Goal: Task Accomplishment & Management: Manage account settings

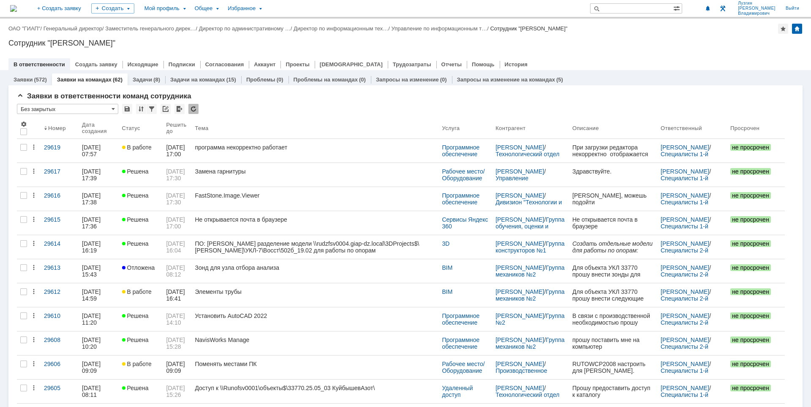
click at [681, 41] on div "Сотрудник "[PERSON_NAME]"" at bounding box center [405, 43] width 794 height 8
click at [663, 49] on div "Назад | ОАО "ГИАП" / Генеральный директор / Заместитель генерального дирек… / Д…" at bounding box center [405, 45] width 811 height 52
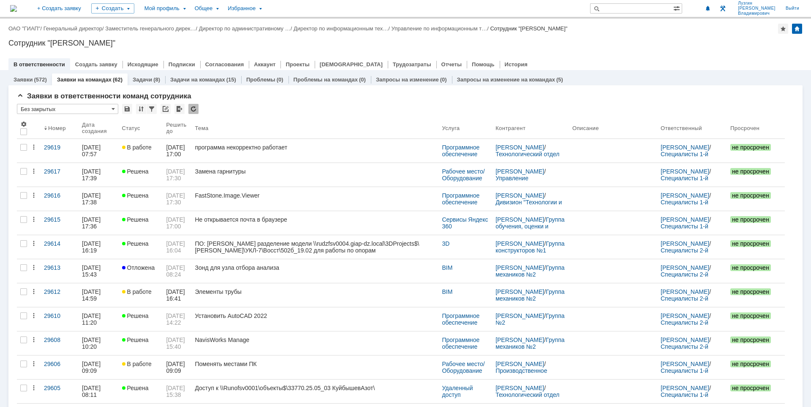
click at [669, 30] on div "Назад | ОАО "ГИАП" / Генеральный директор / Заместитель генерального дирек… / Д…" at bounding box center [405, 29] width 794 height 10
click at [632, 38] on div "Назад | ОАО "ГИАП" / Генеральный директор / Заместитель генерального дирек… / Д…" at bounding box center [405, 45] width 811 height 52
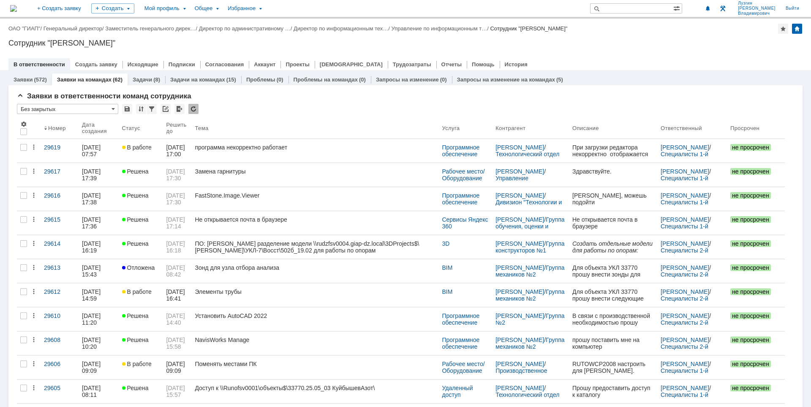
click at [651, 53] on div at bounding box center [405, 55] width 794 height 7
click at [621, 57] on div at bounding box center [405, 55] width 794 height 7
click at [381, 46] on div "Сотрудник "[PERSON_NAME]"" at bounding box center [405, 43] width 794 height 8
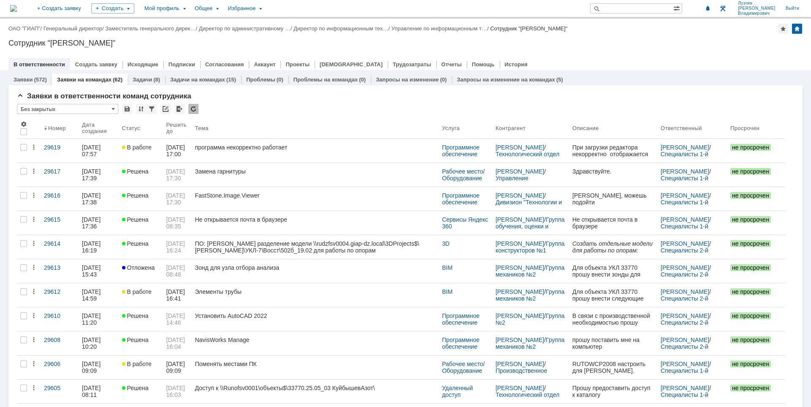
click at [309, 49] on div "Назад | ОАО "ГИАП" / Генеральный директор / Заместитель генерального дирек… / Д…" at bounding box center [405, 45] width 811 height 52
click at [17, 5] on img at bounding box center [13, 8] width 7 height 7
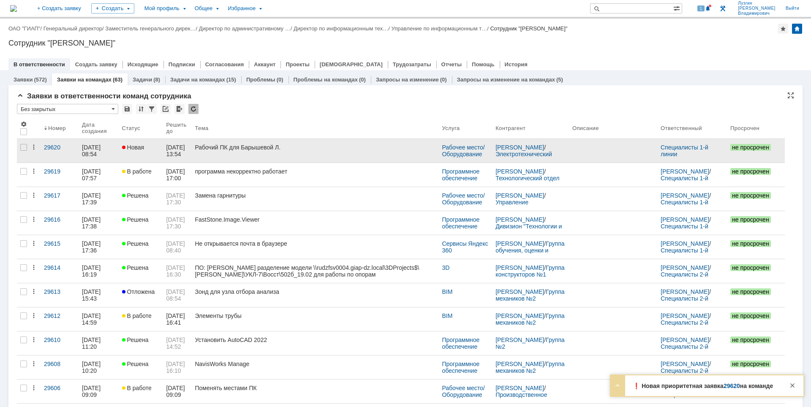
click at [250, 146] on div "Рабочий ПК для Барышевой Л." at bounding box center [315, 147] width 240 height 7
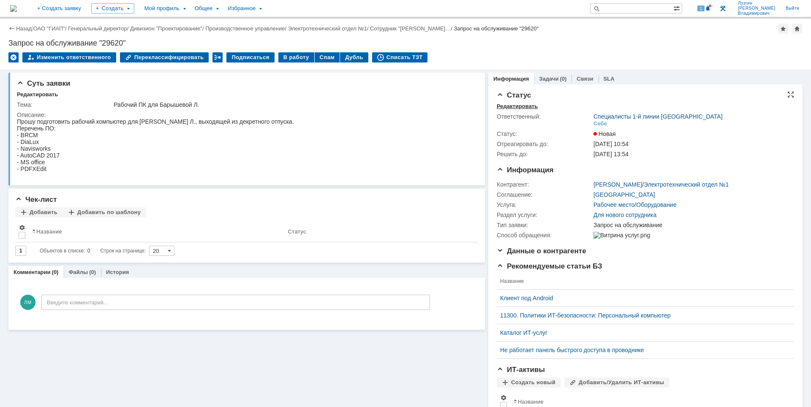
click at [510, 106] on div "Редактировать" at bounding box center [517, 106] width 41 height 7
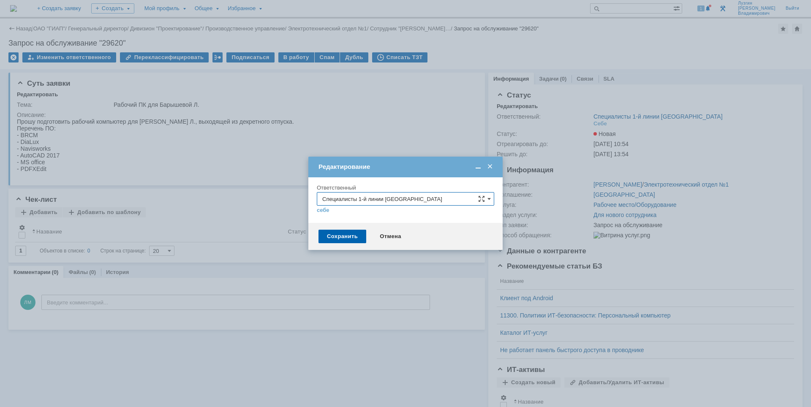
click at [429, 196] on input "Специалисты 1-й линии [GEOGRAPHIC_DATA]" at bounding box center [405, 199] width 177 height 14
click at [436, 243] on span "Специалисты 2-й линии САПР [GEOGRAPHIC_DATA]" at bounding box center [405, 241] width 166 height 7
type input "Специалисты 2-й линии САПР [GEOGRAPHIC_DATA]"
click at [348, 236] on div "Сохранить" at bounding box center [343, 237] width 48 height 14
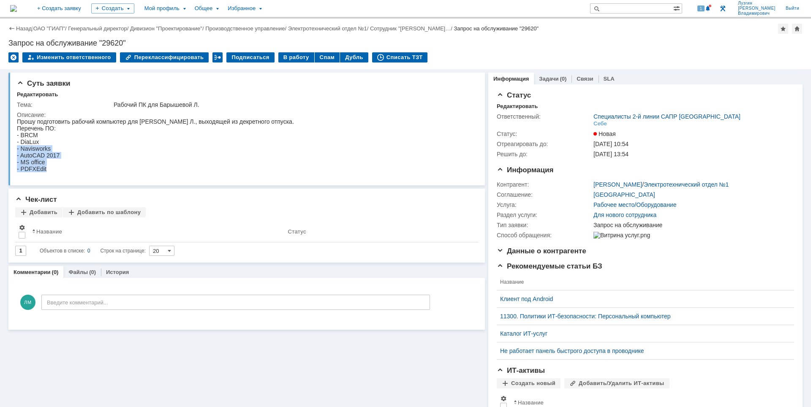
drag, startPoint x: 17, startPoint y: 150, endPoint x: 49, endPoint y: 169, distance: 36.9
click at [49, 169] on body "Прошу подготовить рабочий компьютер для Барышевой Л., выходящей из декретного о…" at bounding box center [155, 145] width 277 height 54
copy body "- Navisworks - AutoCAD 2017 - MS office - PDFXEdit"
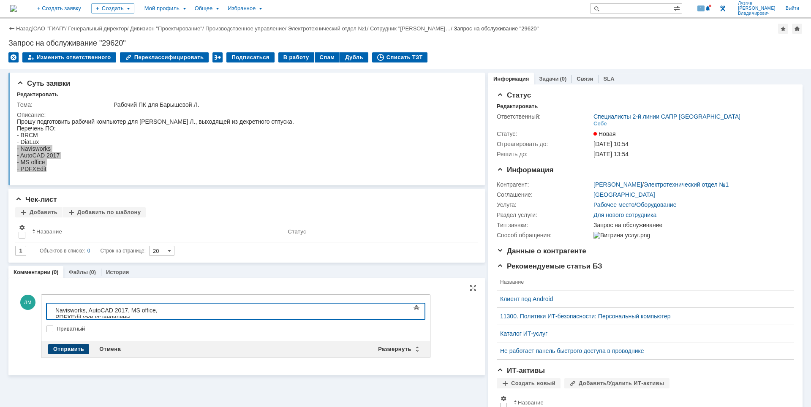
click at [68, 346] on div "Отправить" at bounding box center [68, 349] width 41 height 10
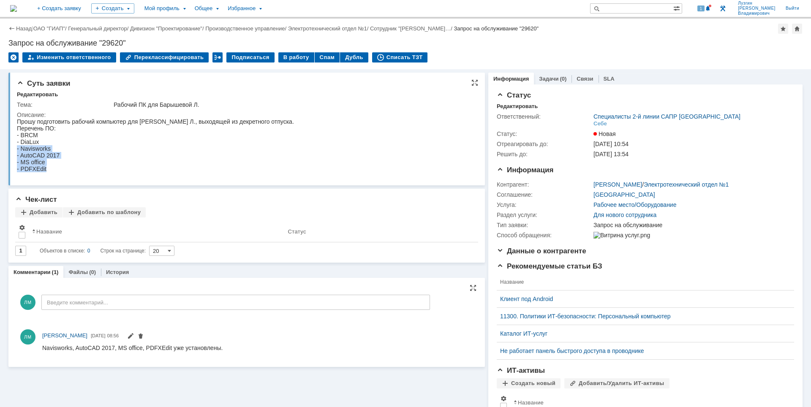
click at [94, 150] on div "- Navisworks" at bounding box center [155, 148] width 277 height 7
click at [17, 6] on img at bounding box center [13, 8] width 7 height 7
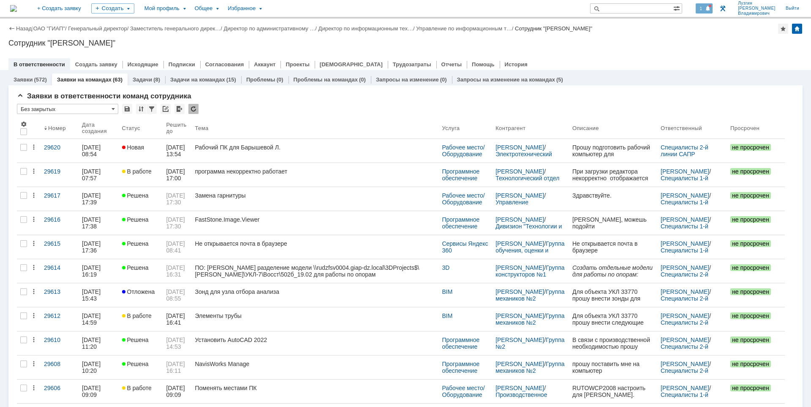
click at [711, 8] on span at bounding box center [708, 8] width 6 height 7
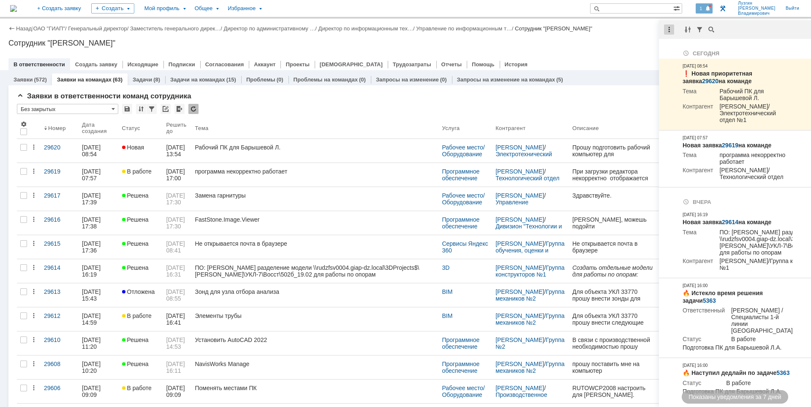
click at [672, 30] on div at bounding box center [669, 30] width 10 height 10
click at [678, 54] on div "Отметить уведомления прочитанными" at bounding box center [727, 51] width 113 height 6
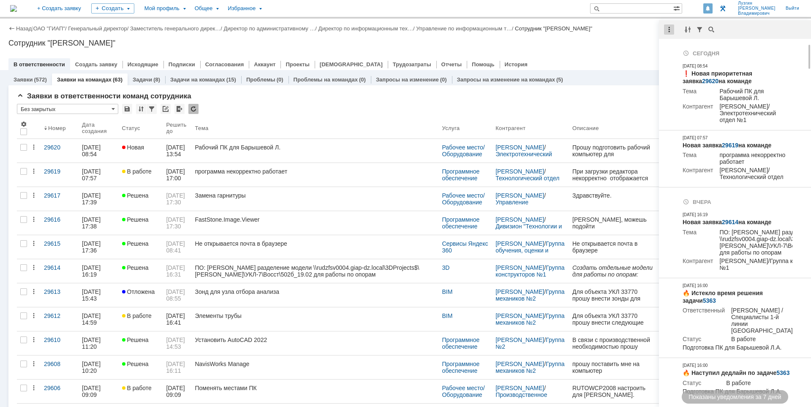
click at [665, 29] on div at bounding box center [669, 30] width 10 height 10
click at [624, 51] on div "Назад | ОАО "ГИАП" / Генеральный директор / Заместитель генерального дирек… / Д…" at bounding box center [405, 45] width 811 height 52
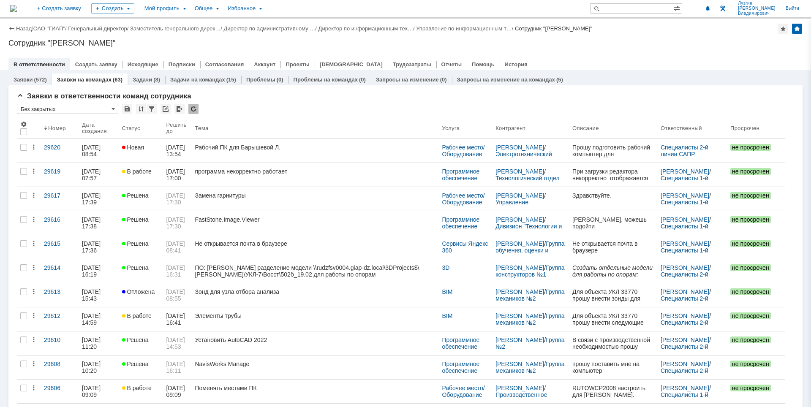
click at [608, 54] on div at bounding box center [405, 55] width 794 height 7
click at [558, 61] on div "В ответственности Создать заявку Исходящие Подписки Согласования Аккаунт Проект…" at bounding box center [405, 64] width 794 height 12
click at [793, 387] on div at bounding box center [792, 386] width 10 height 10
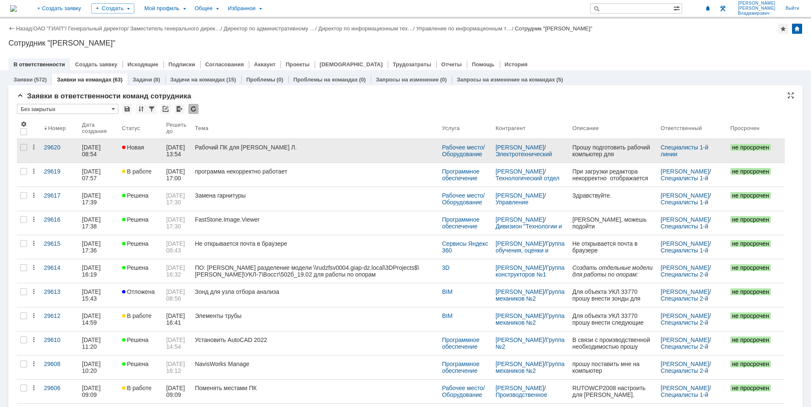
click at [357, 158] on link "Рабочий ПК для Барышевой Л." at bounding box center [314, 151] width 247 height 24
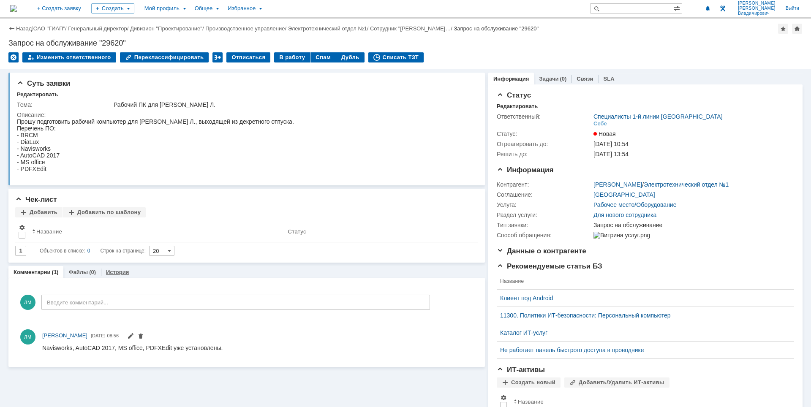
click at [112, 277] on div "История" at bounding box center [117, 272] width 33 height 12
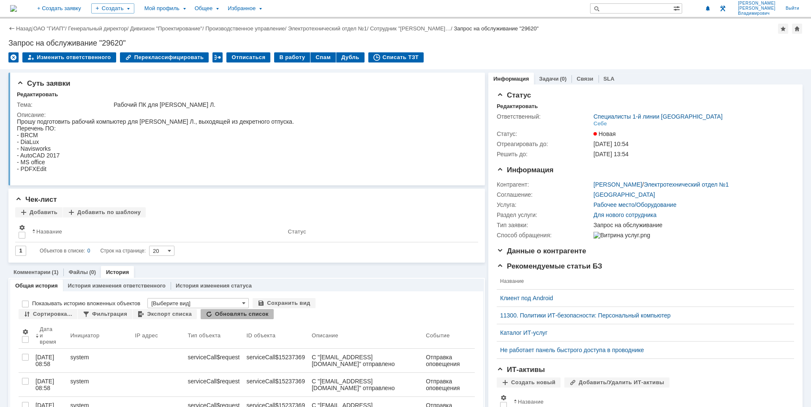
click at [17, 7] on img at bounding box center [13, 8] width 7 height 7
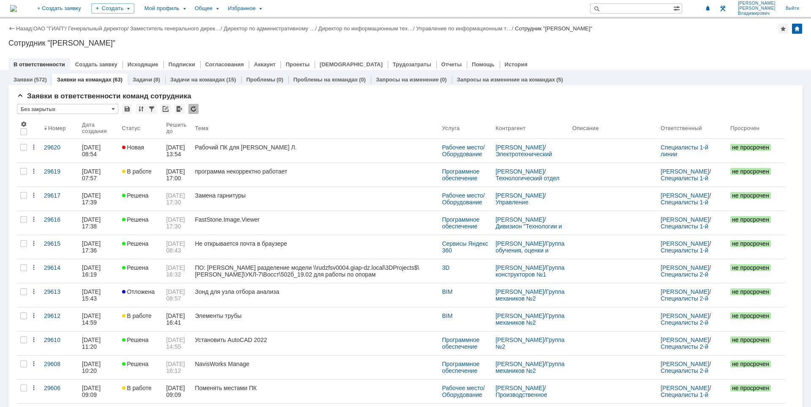
click at [571, 38] on div "Назад | ОАО "ГИАП" / Генеральный директор / Заместитель генерального дирек… / Д…" at bounding box center [405, 45] width 811 height 52
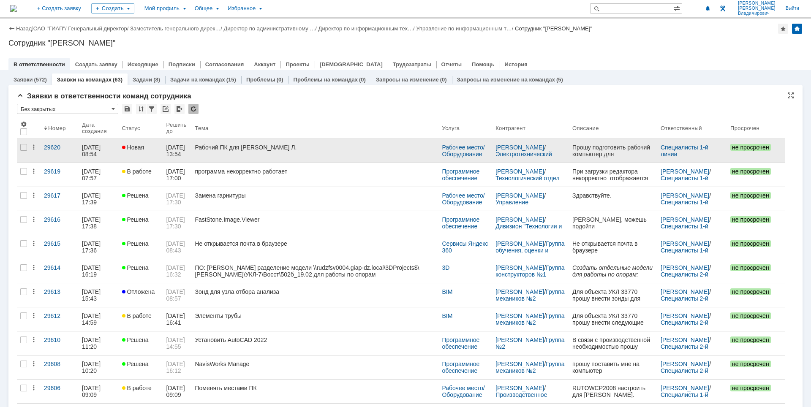
click at [218, 147] on div "Рабочий ПК для Барышевой Л." at bounding box center [315, 147] width 240 height 7
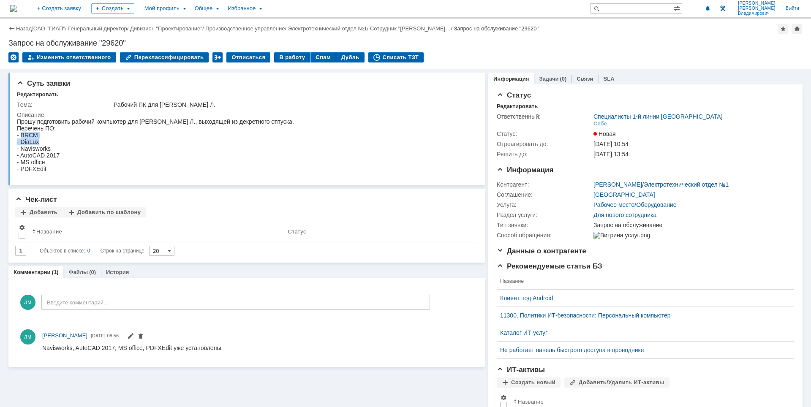
drag, startPoint x: 21, startPoint y: 135, endPoint x: 41, endPoint y: 141, distance: 20.6
click at [41, 141] on body "Прошу подготовить рабочий компьютер для Барышевой Л., выходящей из декретного о…" at bounding box center [155, 145] width 277 height 54
click at [74, 137] on div "- BRCM" at bounding box center [155, 135] width 277 height 7
click at [17, 11] on img at bounding box center [13, 8] width 7 height 7
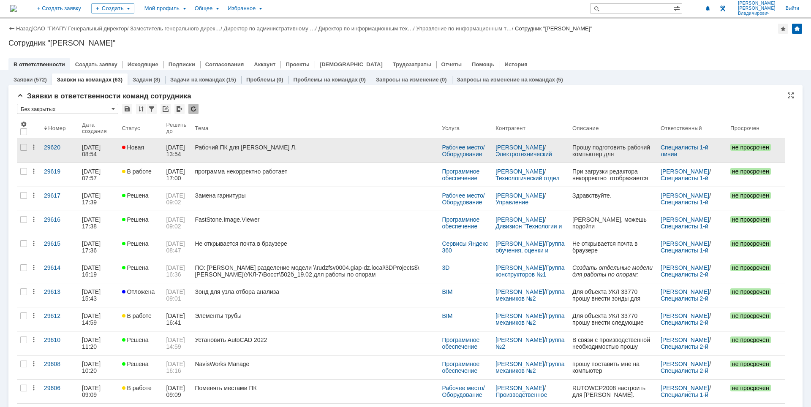
click at [284, 147] on div "Рабочий ПК для Барышевой Л." at bounding box center [315, 147] width 240 height 7
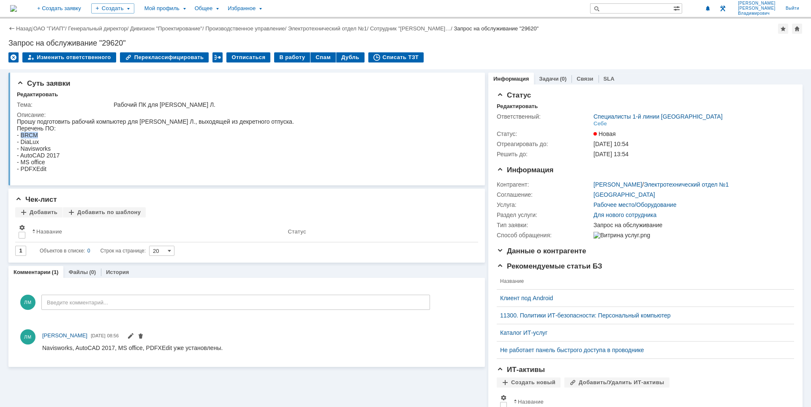
drag, startPoint x: 22, startPoint y: 135, endPoint x: 43, endPoint y: 136, distance: 20.7
click at [43, 136] on div "- BRCM" at bounding box center [155, 135] width 277 height 7
drag, startPoint x: 20, startPoint y: 144, endPoint x: 42, endPoint y: 143, distance: 21.6
click at [42, 143] on div "- DiaLux" at bounding box center [155, 142] width 277 height 7
click at [162, 159] on div "- AutoCAD 2017" at bounding box center [155, 155] width 277 height 7
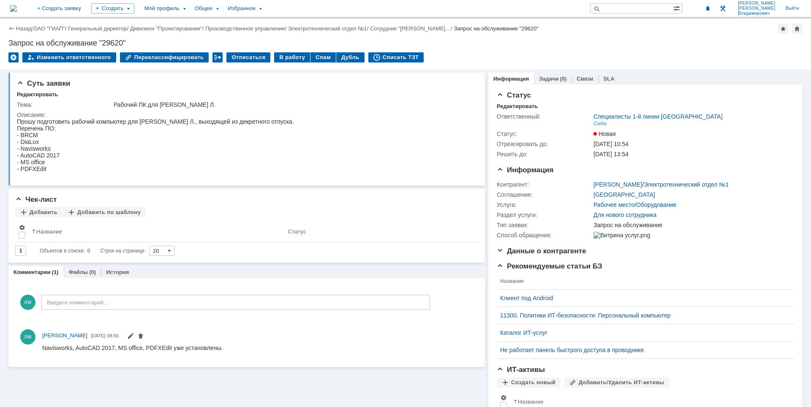
click at [567, 42] on div "Запрос на обслуживание "29620"" at bounding box center [405, 43] width 794 height 8
click at [338, 128] on html "Прошу подготовить рабочий компьютер для Барышевой Л., выходящей из декретного о…" at bounding box center [243, 145] width 452 height 54
click at [581, 43] on div "Запрос на обслуживание "29620"" at bounding box center [405, 43] width 794 height 8
click at [518, 107] on div "Редактировать" at bounding box center [517, 106] width 41 height 7
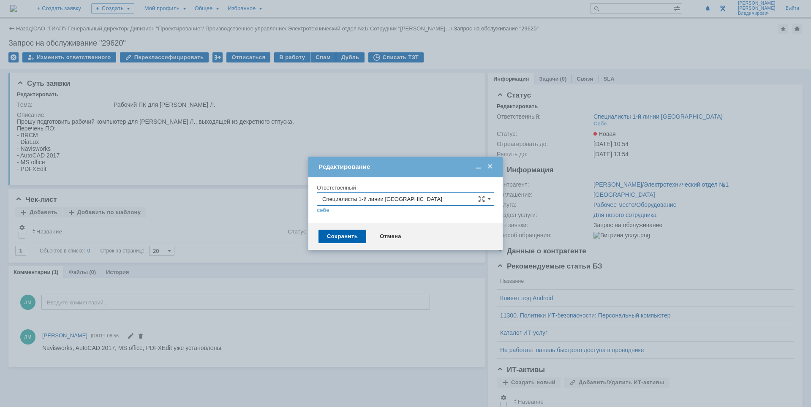
click at [452, 200] on input "Специалисты 1-й линии [GEOGRAPHIC_DATA]" at bounding box center [405, 199] width 177 height 14
click at [428, 270] on span "Специалисты 2-й линии САПР [GEOGRAPHIC_DATA]" at bounding box center [405, 273] width 166 height 7
click at [348, 236] on div "Сохранить" at bounding box center [343, 237] width 48 height 14
type input "Специалисты 2-й линии САПР [GEOGRAPHIC_DATA]"
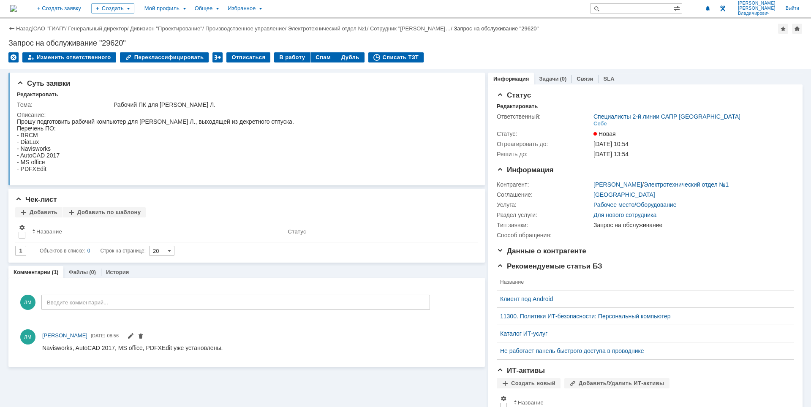
scroll to position [0, 0]
click at [17, 11] on img at bounding box center [13, 8] width 7 height 7
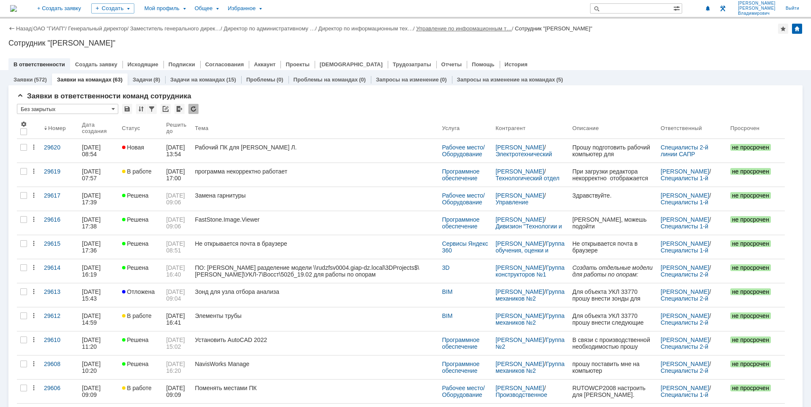
click at [474, 30] on link "Управление по информационным т…" at bounding box center [464, 28] width 96 height 6
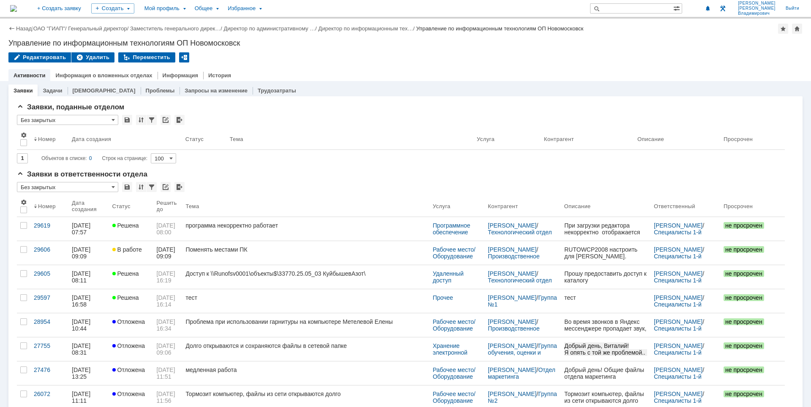
click at [17, 11] on img at bounding box center [13, 8] width 7 height 7
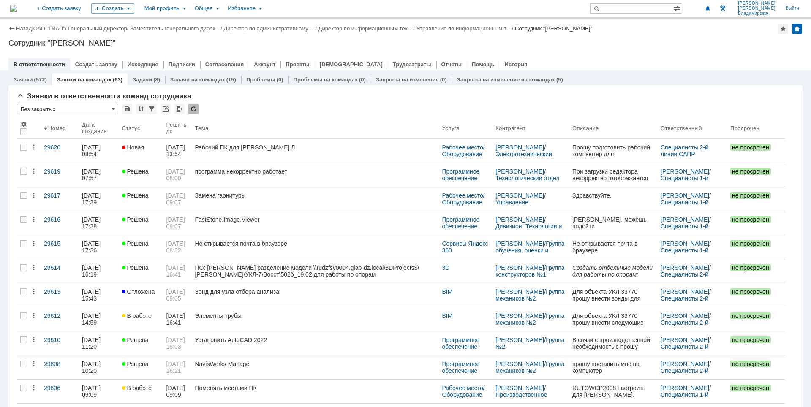
click at [543, 52] on div at bounding box center [405, 55] width 794 height 7
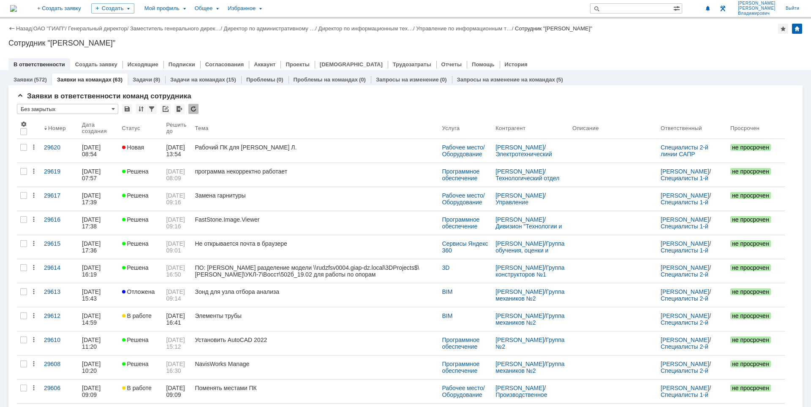
click at [572, 56] on div at bounding box center [405, 55] width 794 height 7
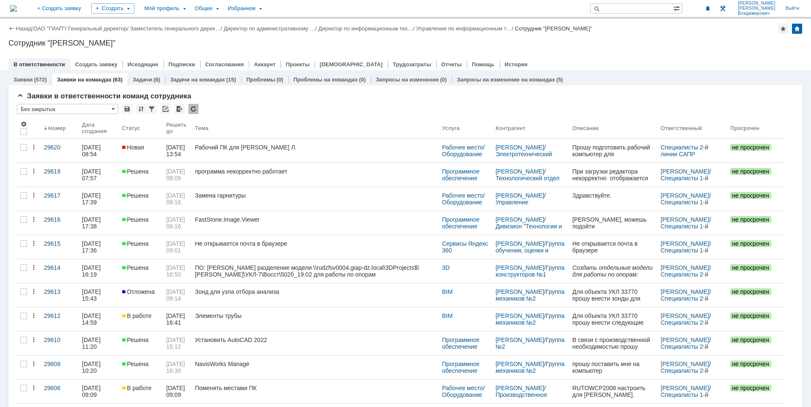
click at [625, 58] on div at bounding box center [405, 55] width 794 height 7
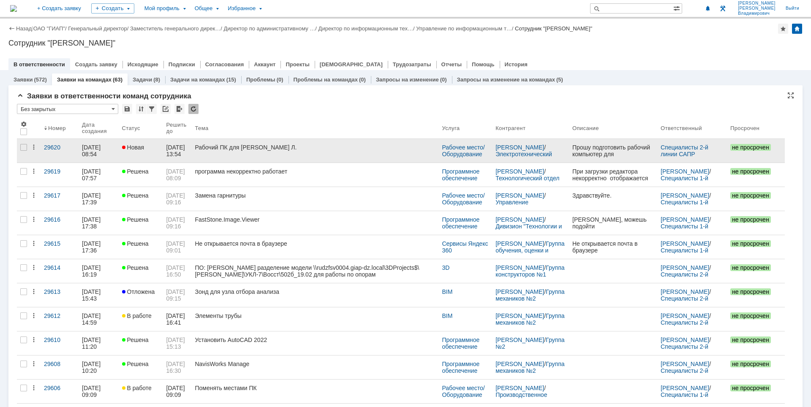
click at [305, 143] on link "Рабочий ПК для Барышевой Л." at bounding box center [314, 151] width 247 height 24
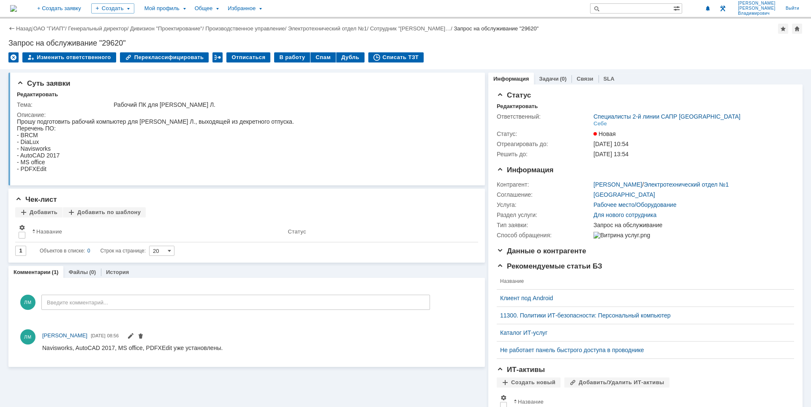
click at [17, 7] on img at bounding box center [13, 8] width 7 height 7
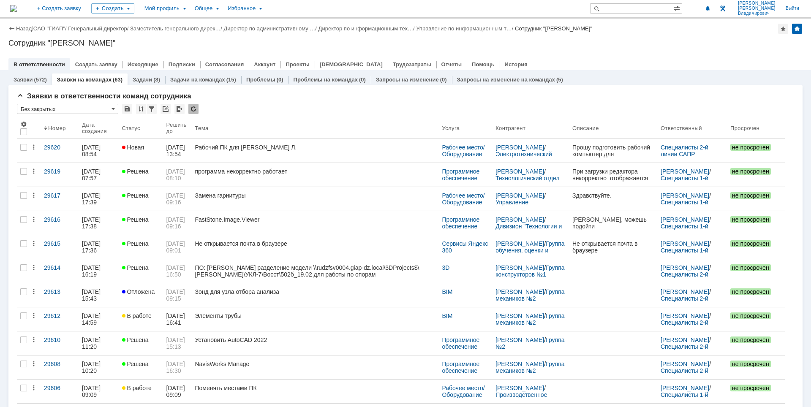
click at [663, 42] on div "Сотрудник "[PERSON_NAME]"" at bounding box center [405, 43] width 794 height 8
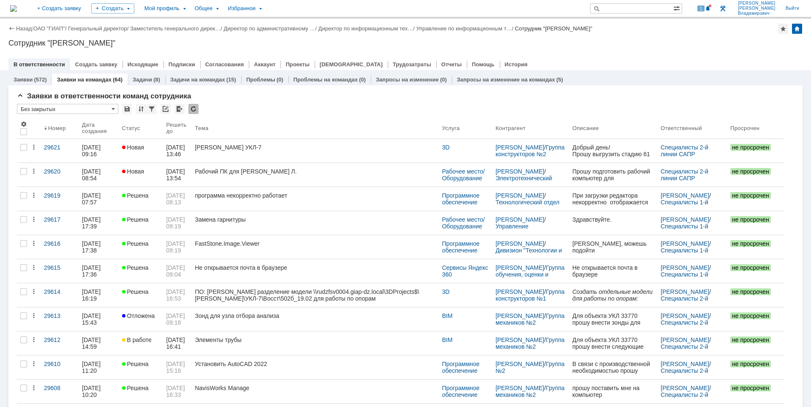
click at [616, 63] on div "В ответственности Создать заявку Исходящие Подписки Согласования Аккаунт Проект…" at bounding box center [405, 64] width 794 height 12
click at [623, 52] on div at bounding box center [405, 55] width 794 height 7
click at [711, 12] on span at bounding box center [708, 8] width 6 height 7
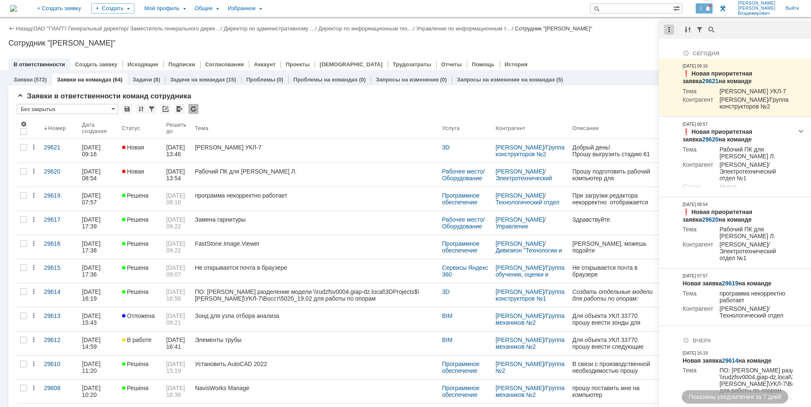
click at [672, 34] on div at bounding box center [669, 30] width 10 height 10
click at [676, 49] on div "Отметить уведомления прочитанными" at bounding box center [727, 51] width 113 height 6
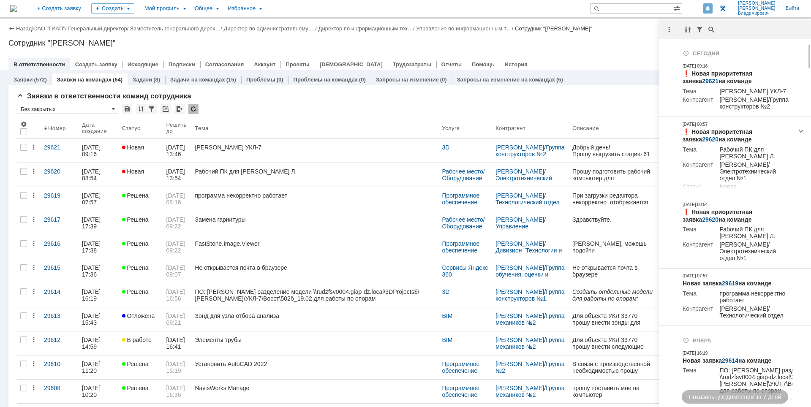
click at [675, 53] on td at bounding box center [669, 51] width 20 height 15
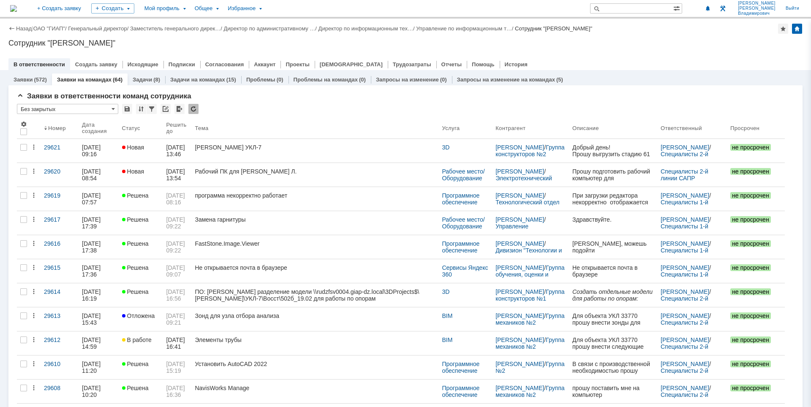
click at [610, 54] on div at bounding box center [405, 55] width 794 height 7
click at [688, 27] on div "Назад | ОАО "ГИАП" / Генеральный директор / Заместитель генерального дирек… / Д…" at bounding box center [405, 29] width 794 height 10
drag, startPoint x: 595, startPoint y: 57, endPoint x: 607, endPoint y: 21, distance: 37.4
click at [595, 57] on div at bounding box center [405, 55] width 794 height 7
click at [640, 46] on div "Сотрудник "[PERSON_NAME]"" at bounding box center [405, 43] width 794 height 8
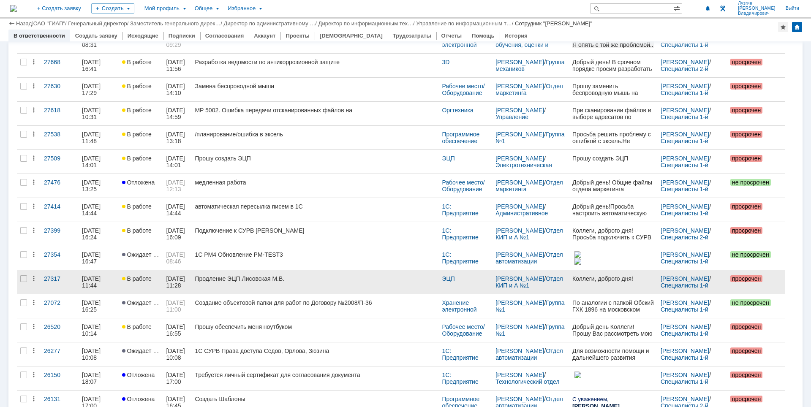
click at [330, 283] on link "Продление ЭЦП Лисовская М.В." at bounding box center [314, 282] width 247 height 24
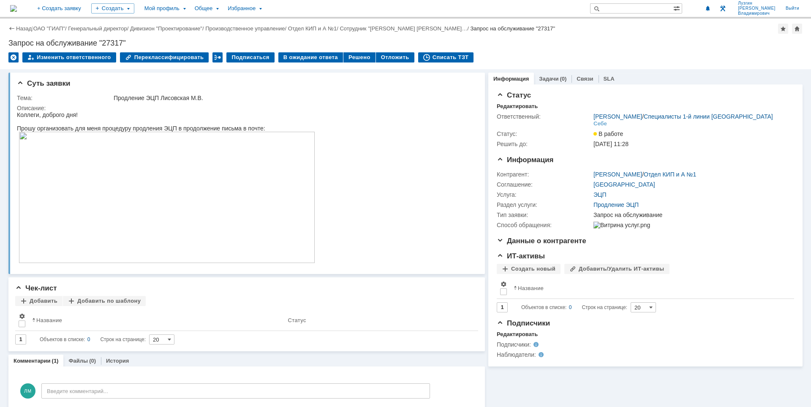
click at [17, 9] on img at bounding box center [13, 8] width 7 height 7
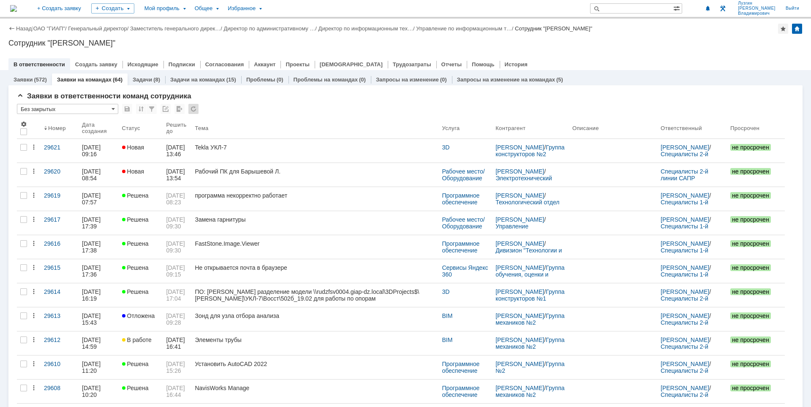
click at [613, 54] on div at bounding box center [405, 55] width 794 height 7
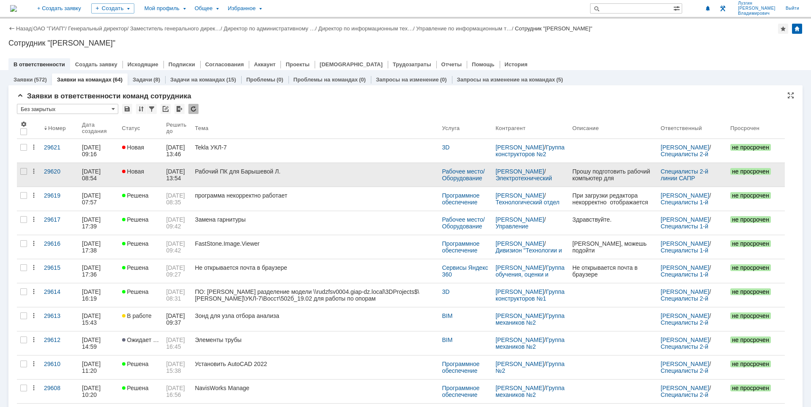
click at [242, 175] on link "Рабочий ПК для Барышевой Л." at bounding box center [314, 175] width 247 height 24
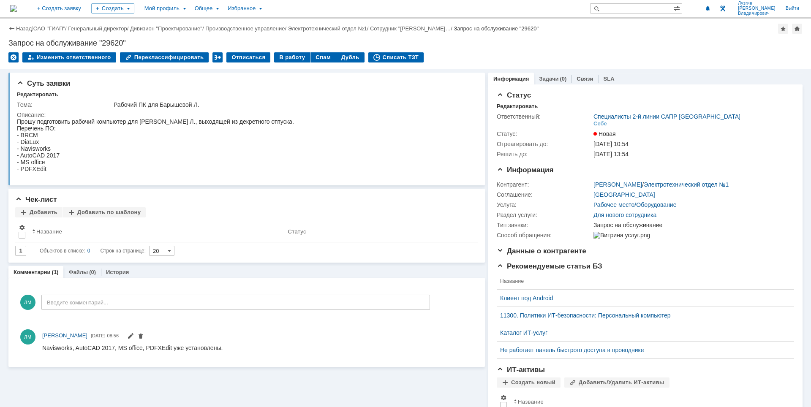
click at [17, 9] on img at bounding box center [13, 8] width 7 height 7
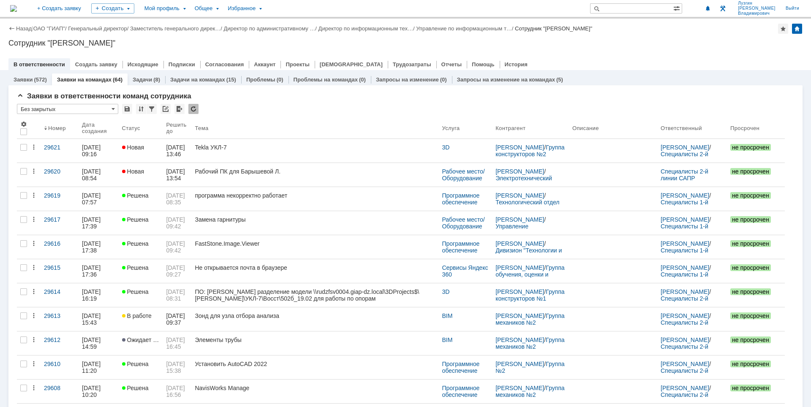
click at [576, 49] on div "Назад | ОАО "ГИАП" / Генеральный директор / Заместитель генерального дирек… / Д…" at bounding box center [405, 45] width 811 height 52
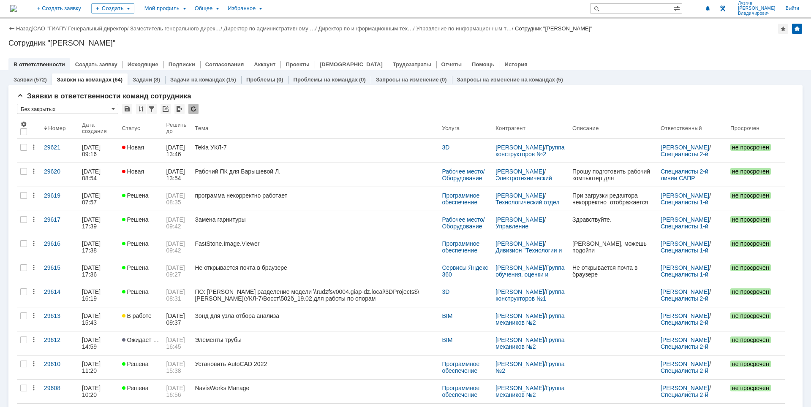
drag, startPoint x: 639, startPoint y: 47, endPoint x: 633, endPoint y: 49, distance: 6.3
click at [639, 46] on div "Назад | ОАО "ГИАП" / Генеральный директор / Заместитель генерального дирек… / Д…" at bounding box center [405, 45] width 811 height 52
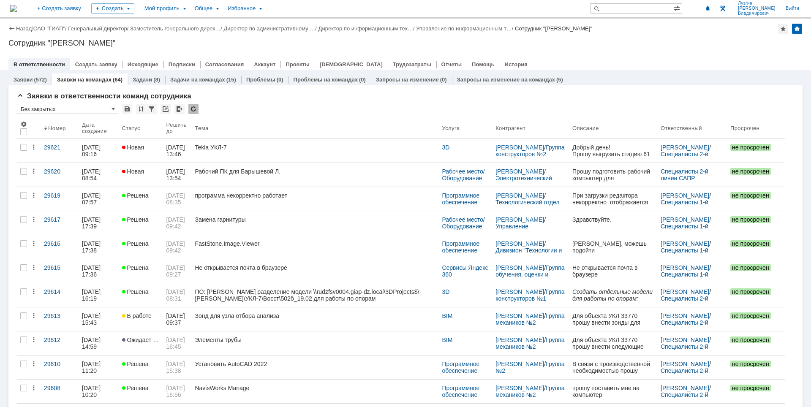
click at [613, 52] on div "Назад | ОАО "ГИАП" / Генеральный директор / Заместитель генерального дирек… / Д…" at bounding box center [405, 45] width 811 height 52
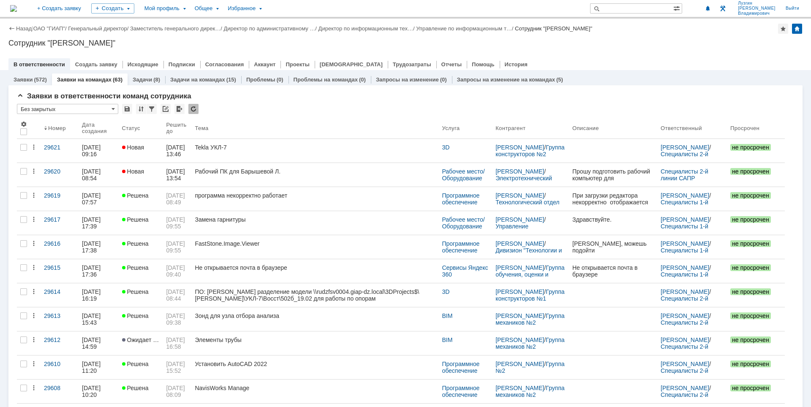
click at [654, 49] on div "Назад | ОАО "ГИАП" / Генеральный директор / Заместитель генерального дирек… / Д…" at bounding box center [405, 45] width 811 height 52
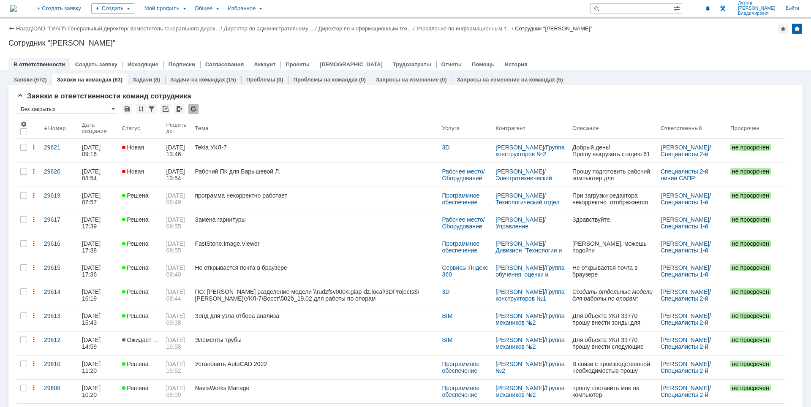
click at [598, 52] on div "Назад | ОАО "ГИАП" / Генеральный директор / Заместитель генерального дирек… / Д…" at bounding box center [405, 45] width 811 height 52
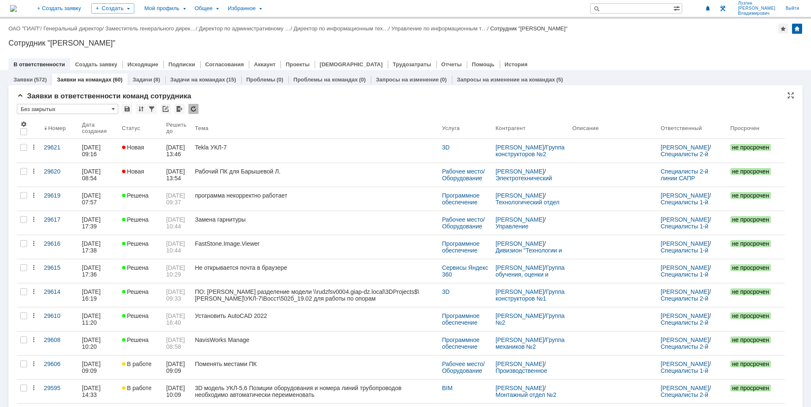
click at [560, 44] on div "Сотрудник "Лузгин [PERSON_NAME]"" at bounding box center [405, 43] width 794 height 8
click at [17, 5] on img at bounding box center [13, 8] width 7 height 7
click at [634, 49] on div "Назад | ОАО "ГИАП" / Генеральный директор / Заместитель генерального дирек… / Д…" at bounding box center [405, 45] width 811 height 52
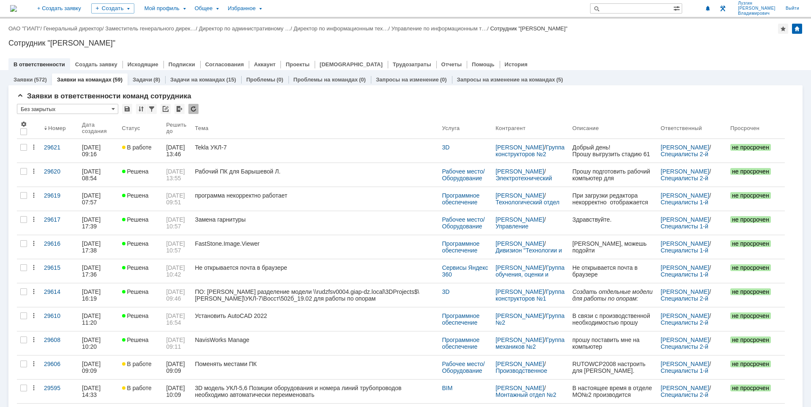
drag, startPoint x: 294, startPoint y: 169, endPoint x: 310, endPoint y: 169, distance: 16.1
click at [294, 169] on div "Рабочий ПК для Барышевой Л." at bounding box center [315, 171] width 240 height 7
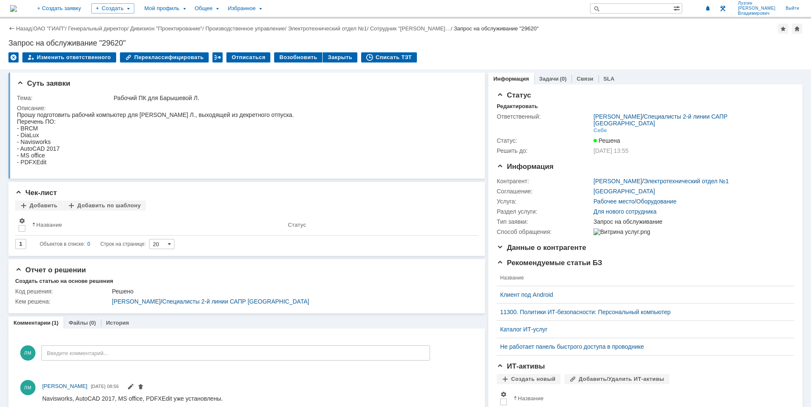
click at [17, 5] on img at bounding box center [13, 8] width 7 height 7
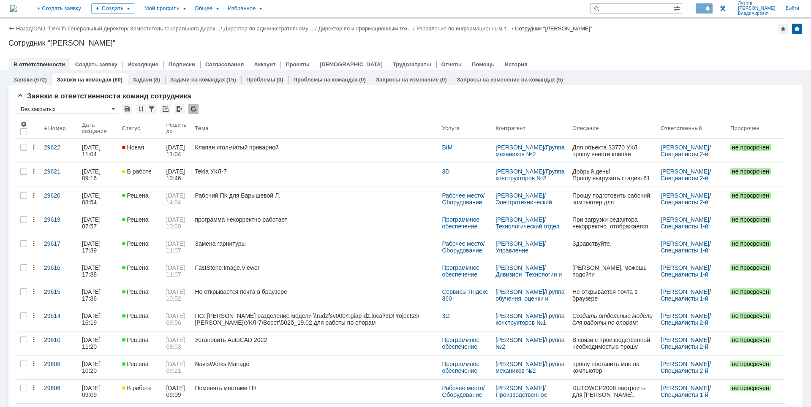
click at [711, 9] on span at bounding box center [708, 8] width 6 height 7
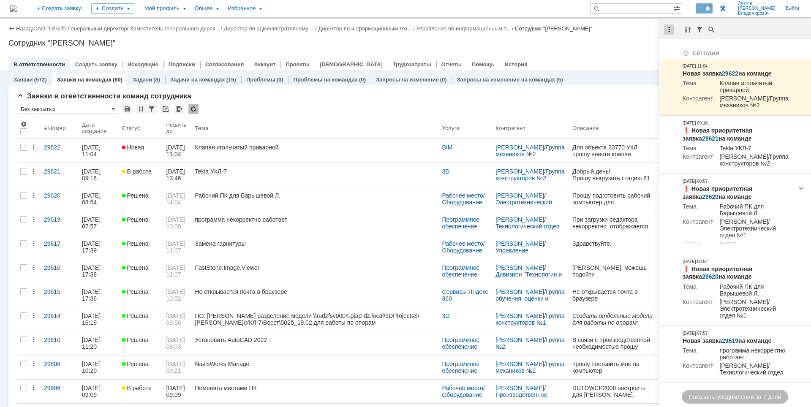
click at [667, 27] on div at bounding box center [669, 30] width 10 height 10
click at [673, 45] on div "Отметить уведомления прочитанными" at bounding box center [727, 51] width 123 height 13
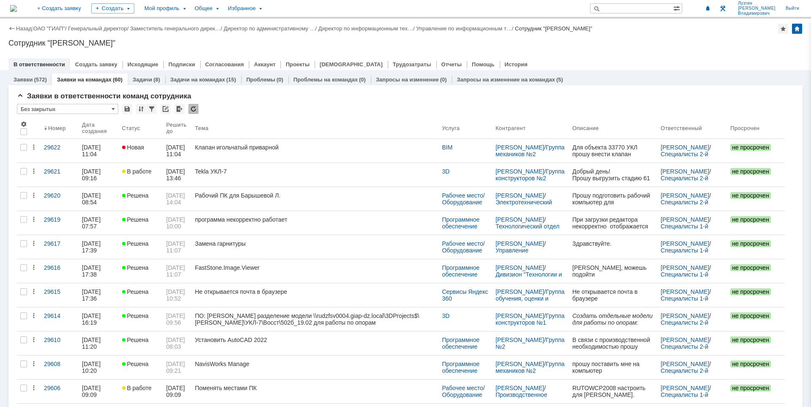
click at [637, 50] on div "Назад | ОАО "ГИАП" / Генеральный директор / Заместитель генерального дирек… / Д…" at bounding box center [405, 45] width 811 height 52
click at [478, 31] on link "Управление по информационным т…" at bounding box center [464, 28] width 96 height 6
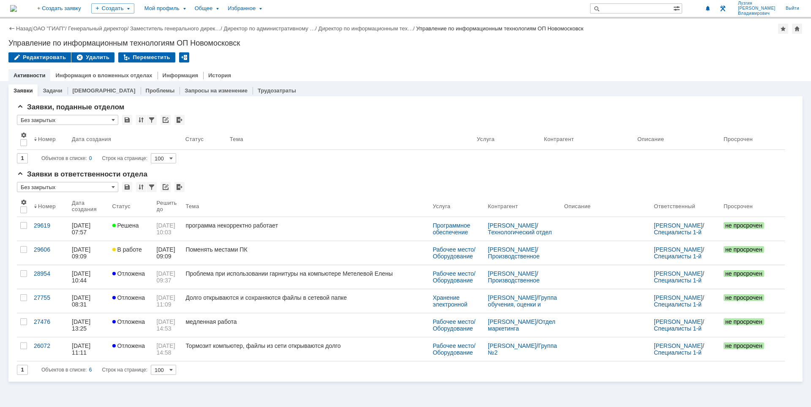
click at [478, 32] on div "Назад | ОАО "ГИАП" / Генеральный директор / Заместитель генерального дирек… / Д…" at bounding box center [405, 29] width 794 height 10
click at [17, 5] on img at bounding box center [13, 8] width 7 height 7
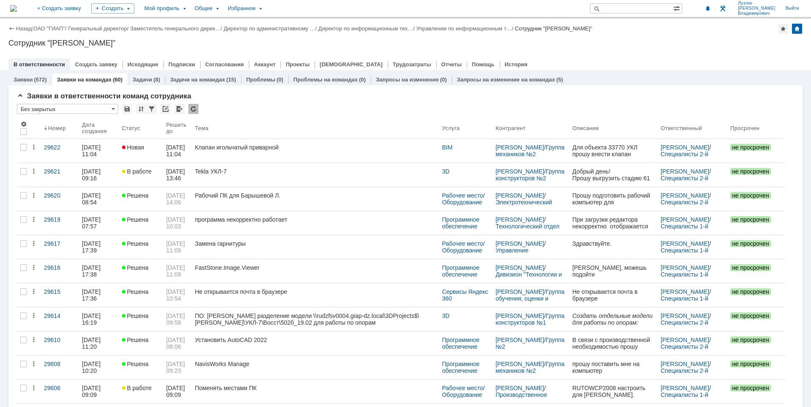
click at [373, 35] on div "Назад | ОАО "ГИАП" / Генеральный директор / Заместитель генерального дирек… / Д…" at bounding box center [405, 45] width 811 height 52
click at [379, 34] on div "Назад | ОАО "ГИАП" / Генеральный директор / Заместитель генерального дирек… / Д…" at bounding box center [405, 45] width 811 height 52
click at [598, 57] on div at bounding box center [405, 55] width 794 height 7
click at [685, 47] on div "Сотрудник "Лузгин [PERSON_NAME]"" at bounding box center [405, 43] width 794 height 8
click at [282, 45] on div "Сотрудник "Лузгин [PERSON_NAME]"" at bounding box center [405, 43] width 794 height 8
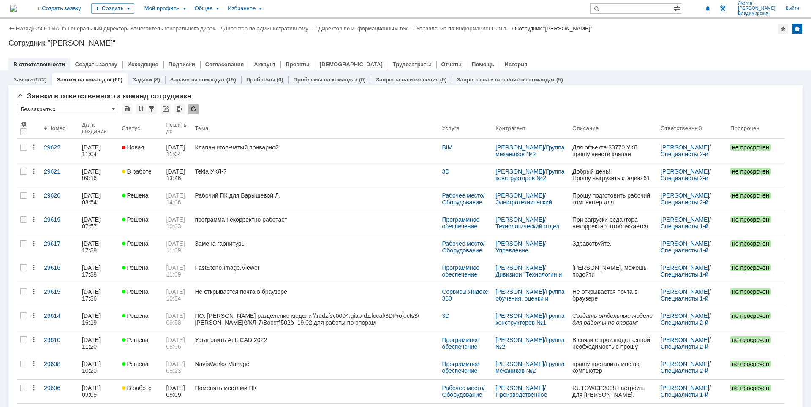
click at [646, 35] on div "Назад | ОАО "ГИАП" / Генеральный директор / Заместитель генерального дирек… / Д…" at bounding box center [405, 45] width 811 height 52
click at [468, 46] on div "Сотрудник "Лузгин [PERSON_NAME]"" at bounding box center [405, 43] width 794 height 8
click at [663, 56] on div at bounding box center [405, 55] width 794 height 7
click at [620, 17] on div "На домашнюю + Создать заявку Создать Мой профиль Общее Избранное Лузгин Михаил …" at bounding box center [405, 9] width 811 height 19
drag, startPoint x: 621, startPoint y: 43, endPoint x: 438, endPoint y: 137, distance: 205.6
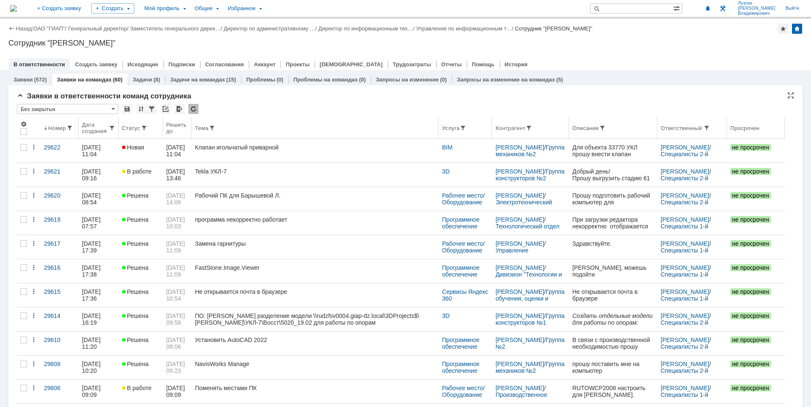
click at [620, 43] on div "Сотрудник "Лузгин [PERSON_NAME]"" at bounding box center [405, 43] width 794 height 8
click at [612, 45] on div "Сотрудник "Лузгин [PERSON_NAME]"" at bounding box center [405, 43] width 794 height 8
click at [654, 48] on div "Назад | ОАО "ГИАП" / Генеральный директор / Заместитель генерального дирек… / Д…" at bounding box center [405, 45] width 811 height 52
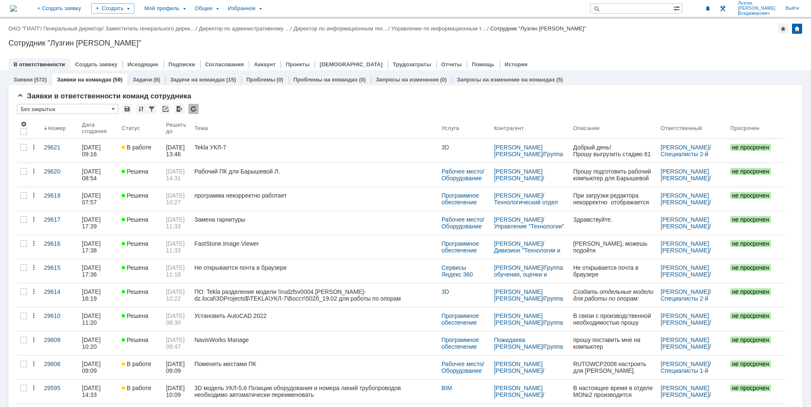
click at [573, 46] on div "Сотрудник "Лузгин [PERSON_NAME]"" at bounding box center [405, 43] width 794 height 8
click at [566, 52] on div at bounding box center [405, 55] width 794 height 7
click at [561, 47] on div "Назад | ОАО "ГИАП" / Генеральный директор / Заместитель генерального дирек… / Д…" at bounding box center [405, 45] width 811 height 52
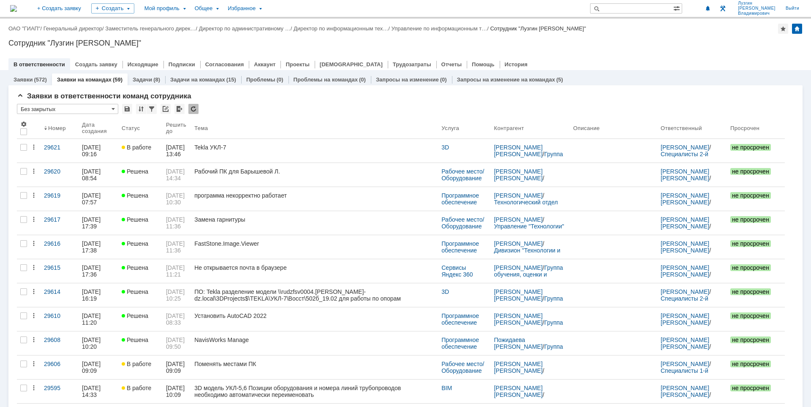
click at [648, 46] on div "Сотрудник "Лузгин [PERSON_NAME]"" at bounding box center [405, 43] width 794 height 8
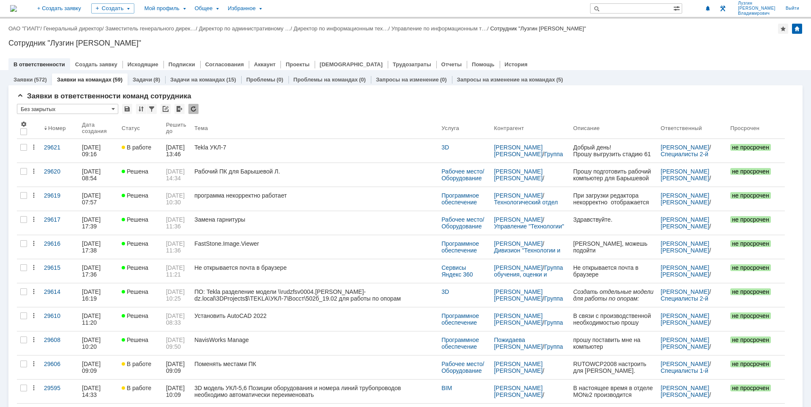
click at [632, 39] on div "Сотрудник "Лузгин [PERSON_NAME]"" at bounding box center [405, 43] width 794 height 8
click at [656, 32] on div "Назад | ОАО "ГИАП" / Генеральный директор / Заместитель генерального дирек… / Д…" at bounding box center [405, 29] width 794 height 10
